Goal: Find specific page/section: Find specific page/section

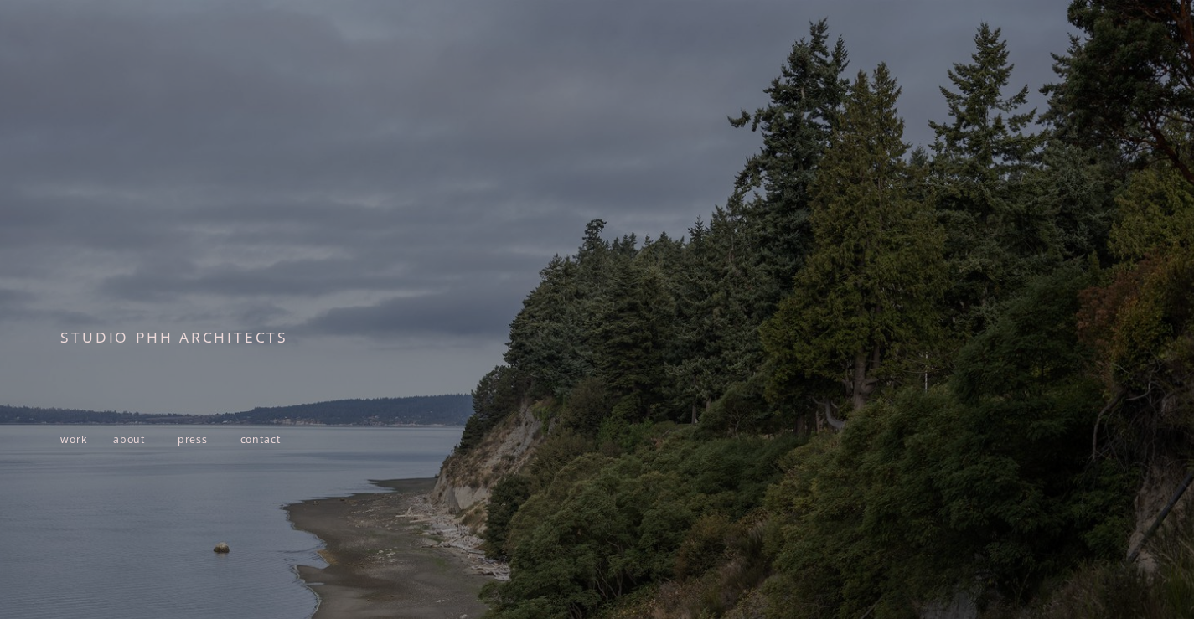
click at [66, 446] on span "work" at bounding box center [73, 439] width 26 height 14
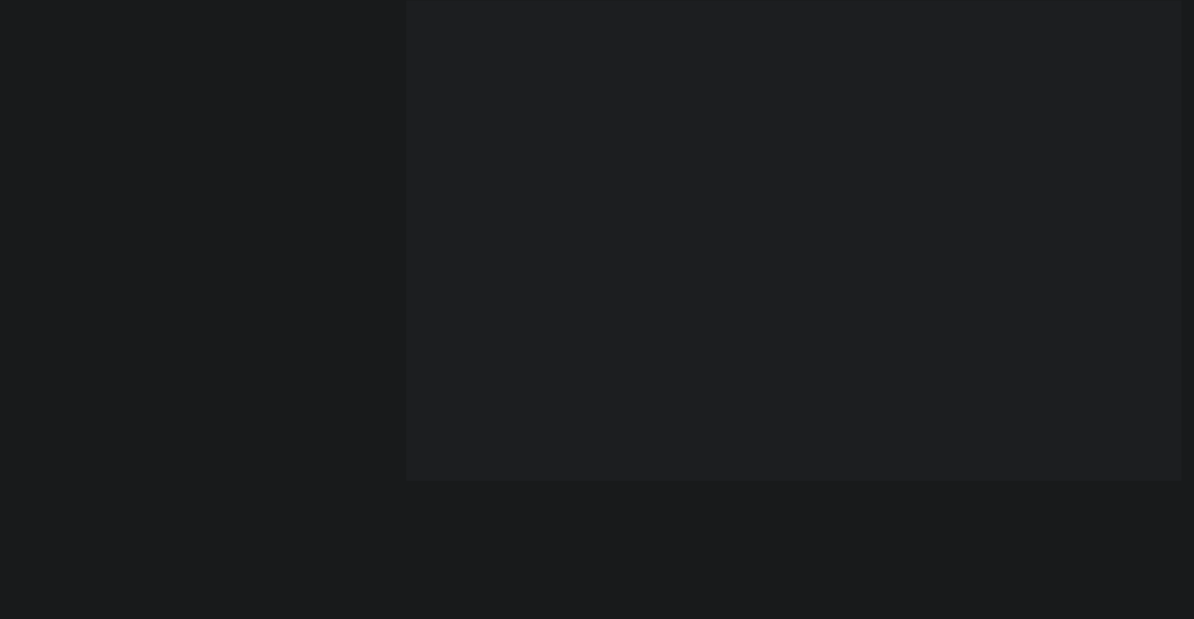
scroll to position [4585, 0]
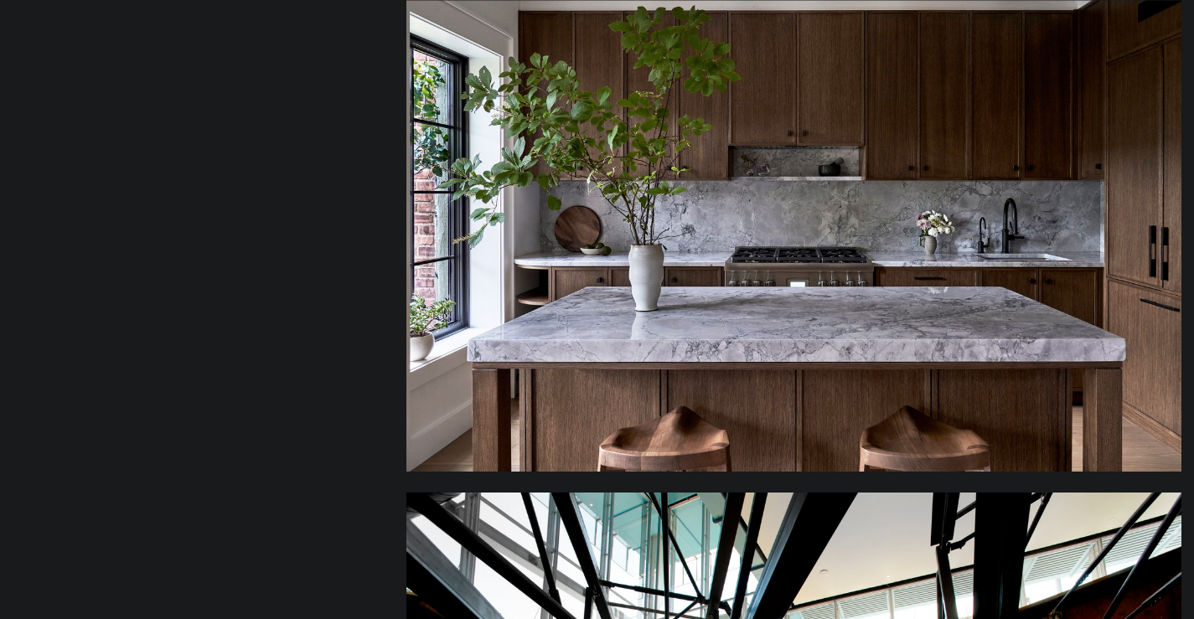
click at [780, 295] on div at bounding box center [793, 206] width 775 height 532
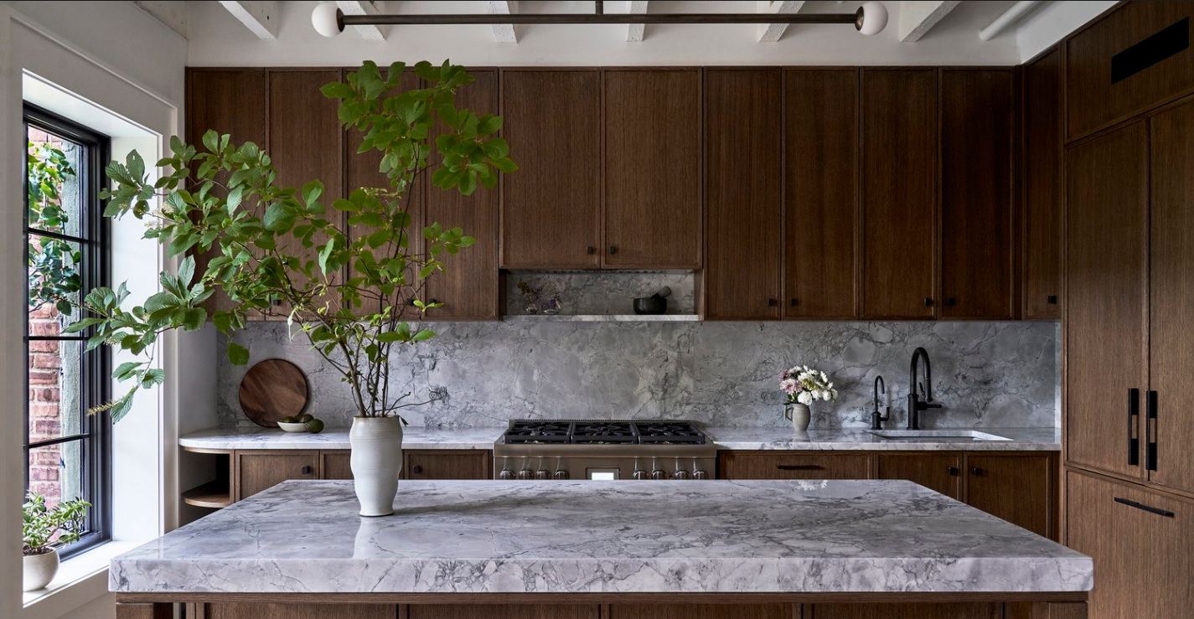
scroll to position [84, 0]
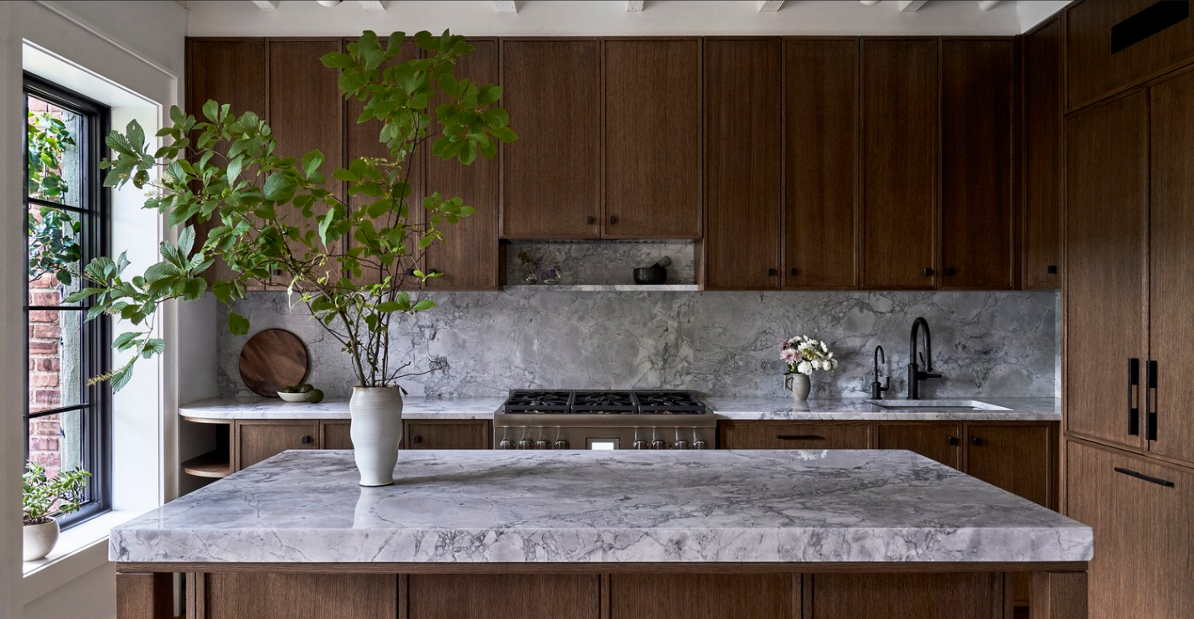
click at [560, 452] on div at bounding box center [597, 329] width 1194 height 716
click at [561, 452] on div at bounding box center [597, 329] width 1194 height 716
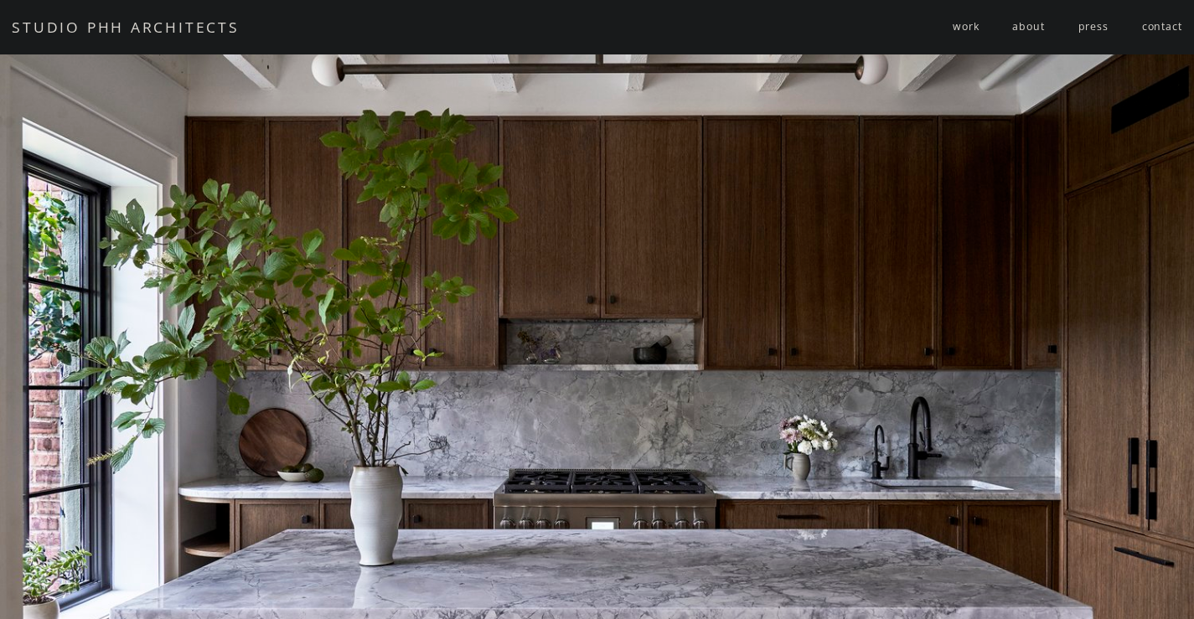
scroll to position [0, 0]
